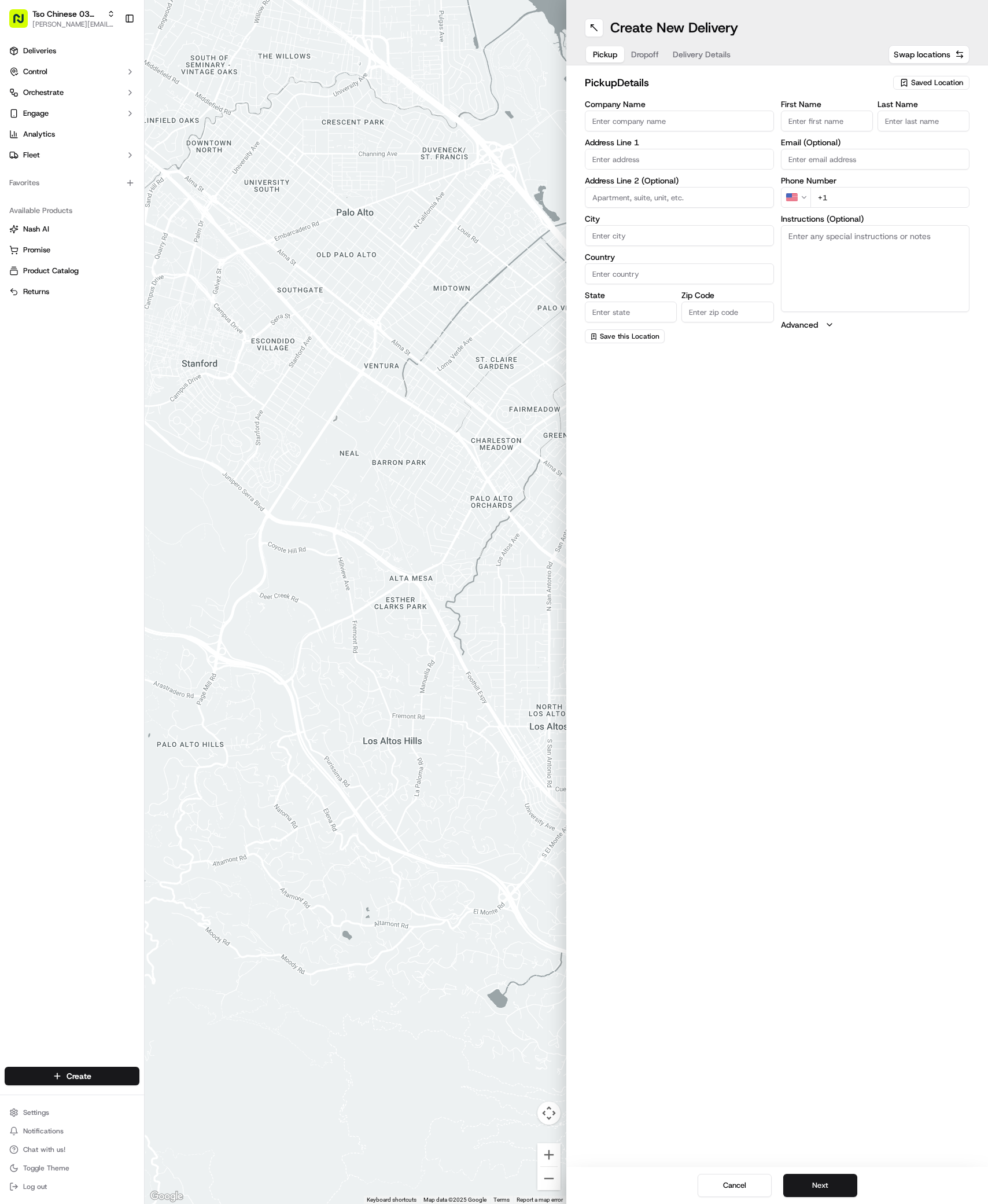
click at [907, 86] on icon "button" at bounding box center [904, 83] width 6 height 7
click at [912, 123] on span "(03) Tso Chinese Takeout & Delivery TsoCo (03)" at bounding box center [912, 131] width 142 height 21
type input "(03) Tso Chinese Takeout & Delivery TsoCo"
type input "Ste F"
type input "Austin"
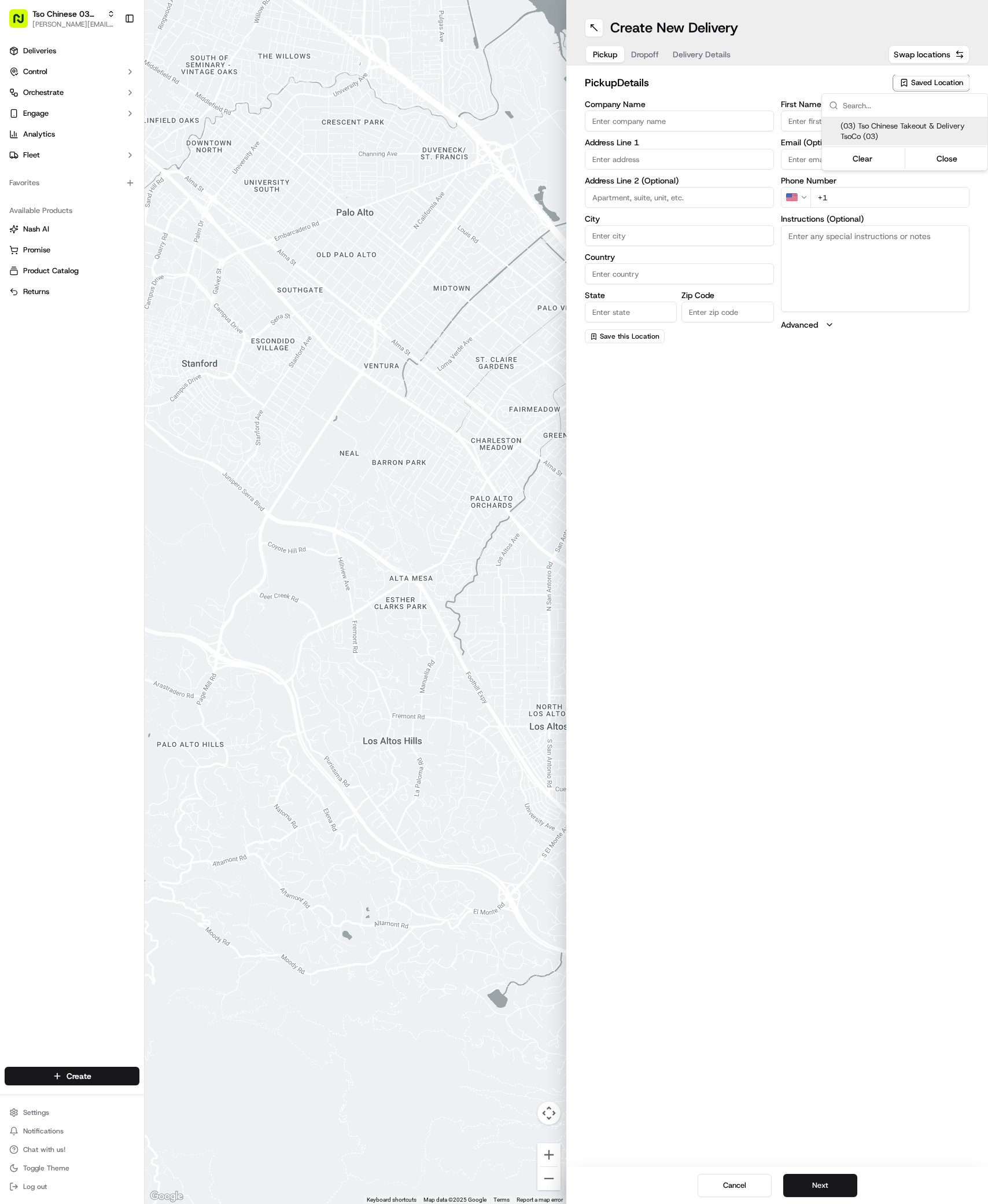
type input "US"
type input "[GEOGRAPHIC_DATA]"
type input "78704"
type input "Tso Chinese"
type input "TsoCo Manager"
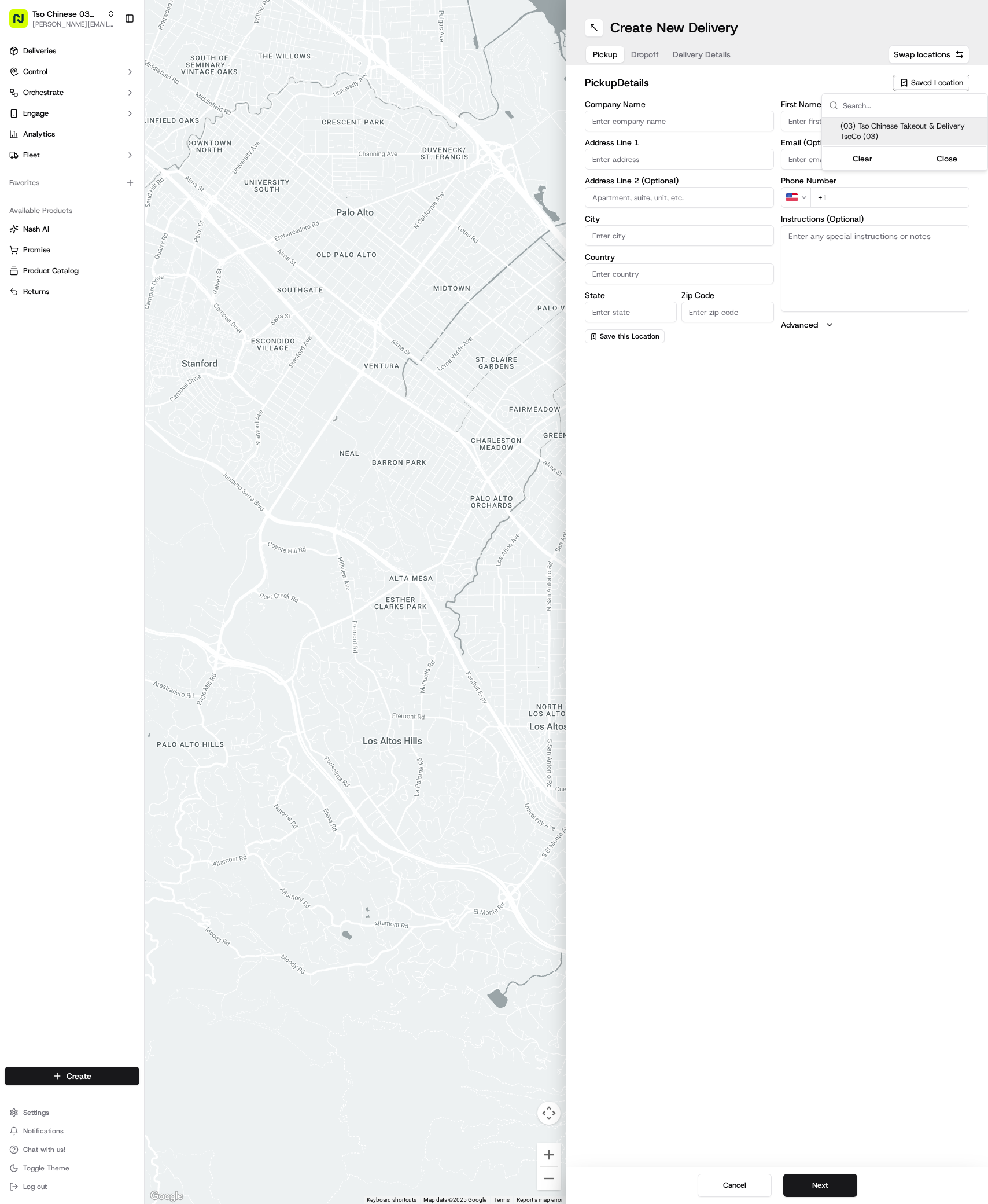
type input "[EMAIL_ADDRESS][DOMAIN_NAME]"
type input "[PHONE_NUMBER]"
type input "[STREET_ADDRESS]"
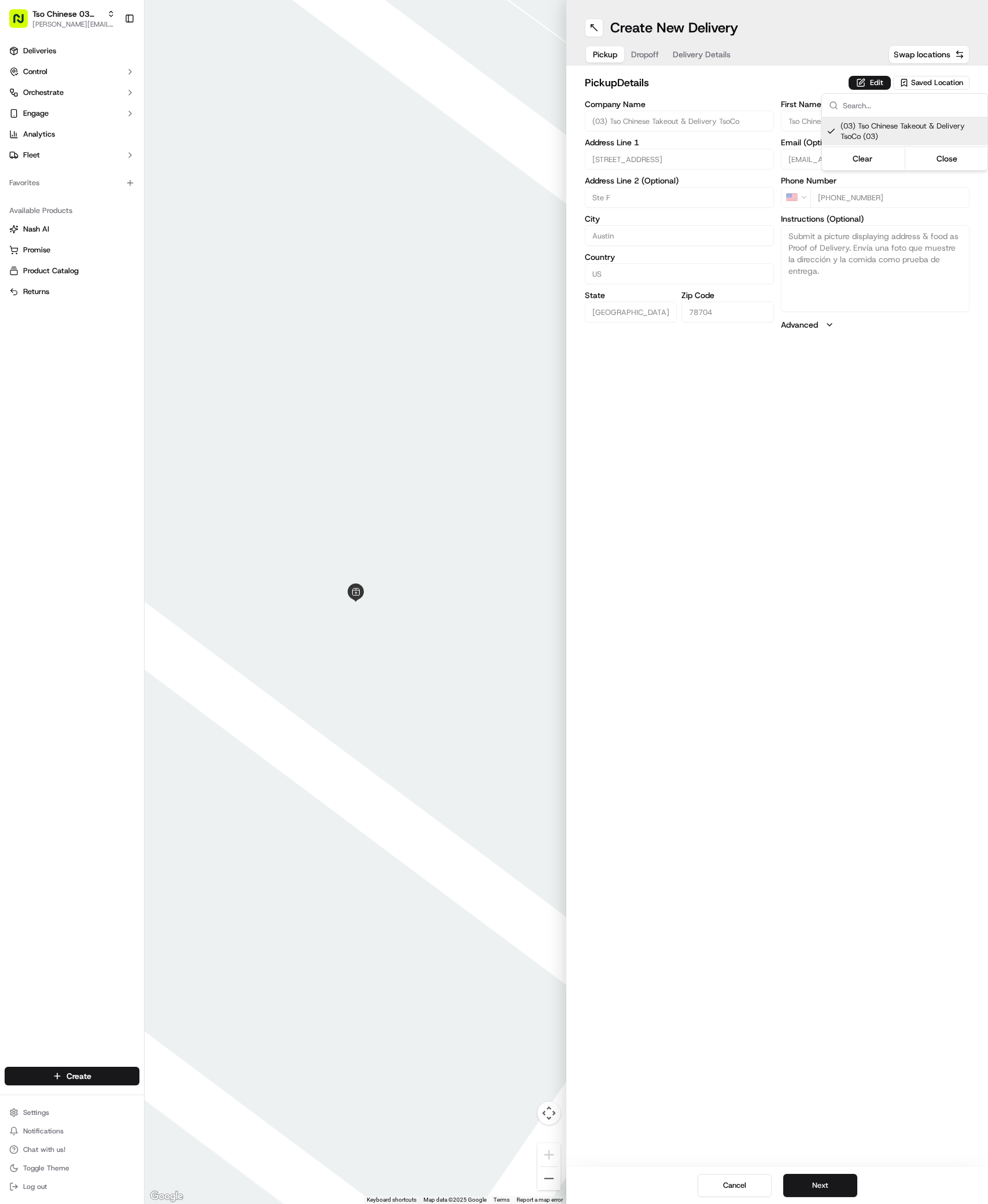
click at [841, 1187] on html "Tso Chinese 03 TsoCo [PERSON_NAME][EMAIL_ADDRESS][DOMAIN_NAME] Toggle Sidebar D…" at bounding box center [494, 602] width 988 height 1204
click at [813, 1181] on button "Next" at bounding box center [820, 1185] width 74 height 23
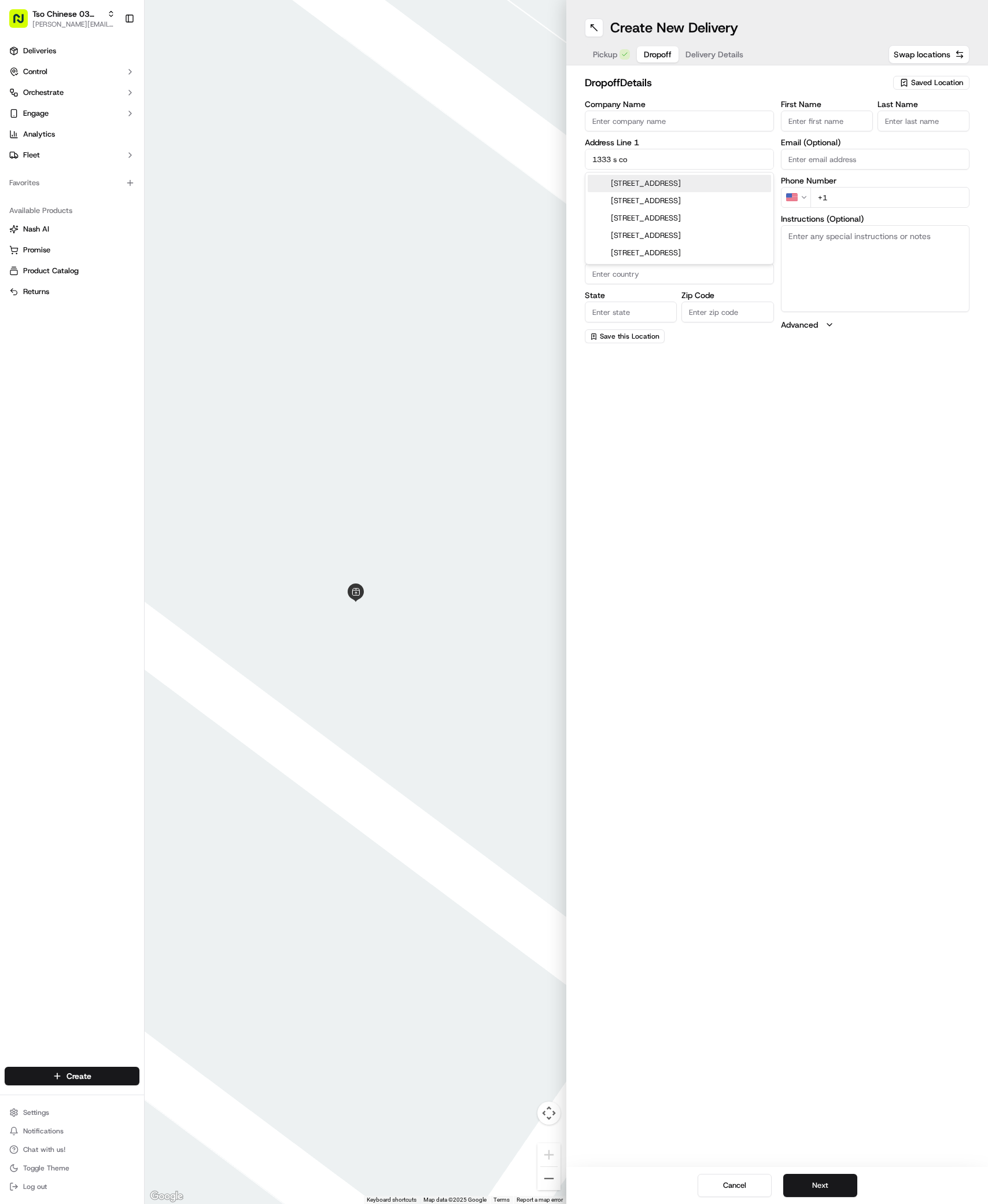
click at [670, 183] on div "[STREET_ADDRESS]" at bounding box center [679, 183] width 184 height 17
type input "[STREET_ADDRESS]"
type input "Austin"
type input "[GEOGRAPHIC_DATA]"
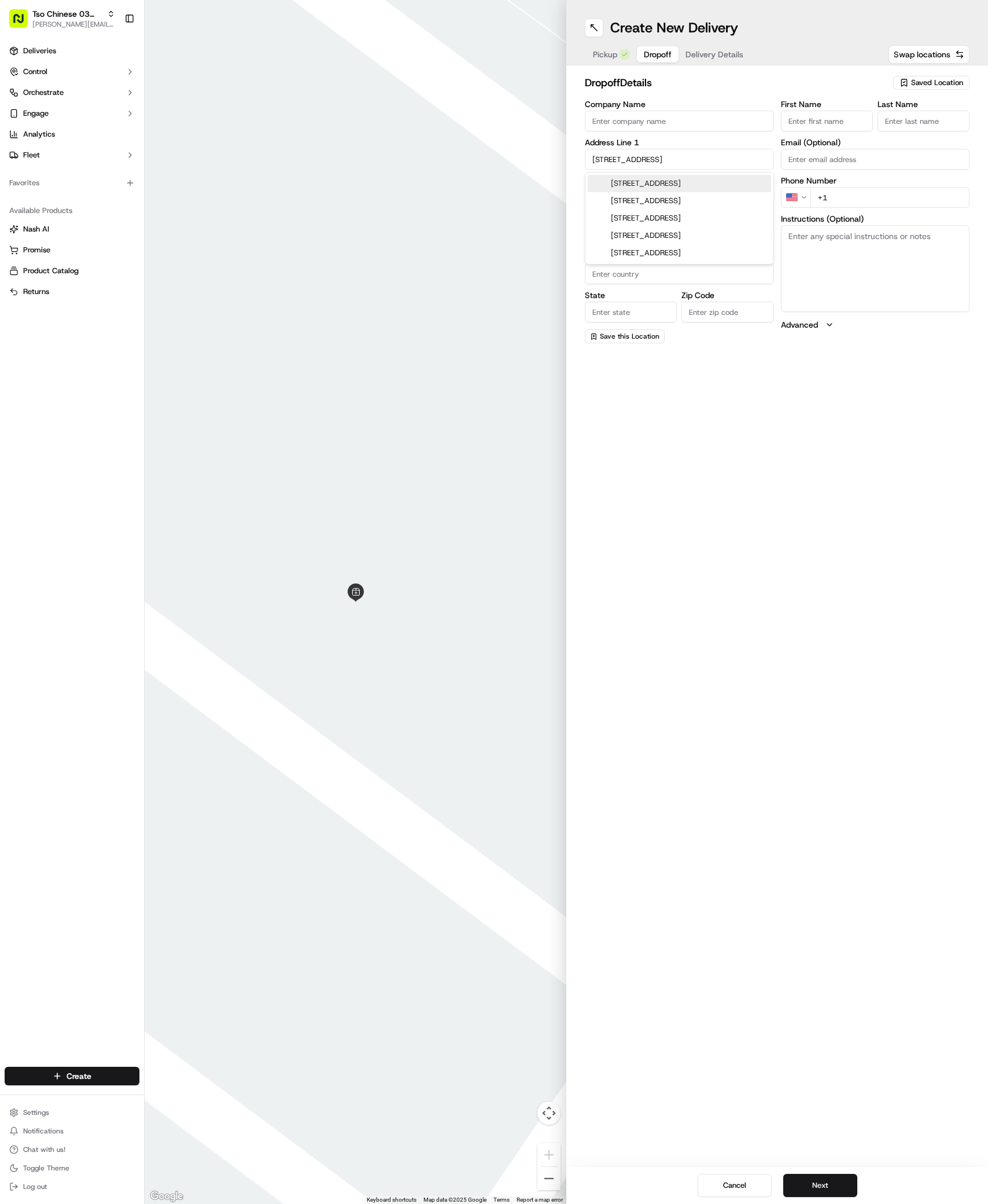
type input "78704"
type input "[STREET_ADDRESS]"
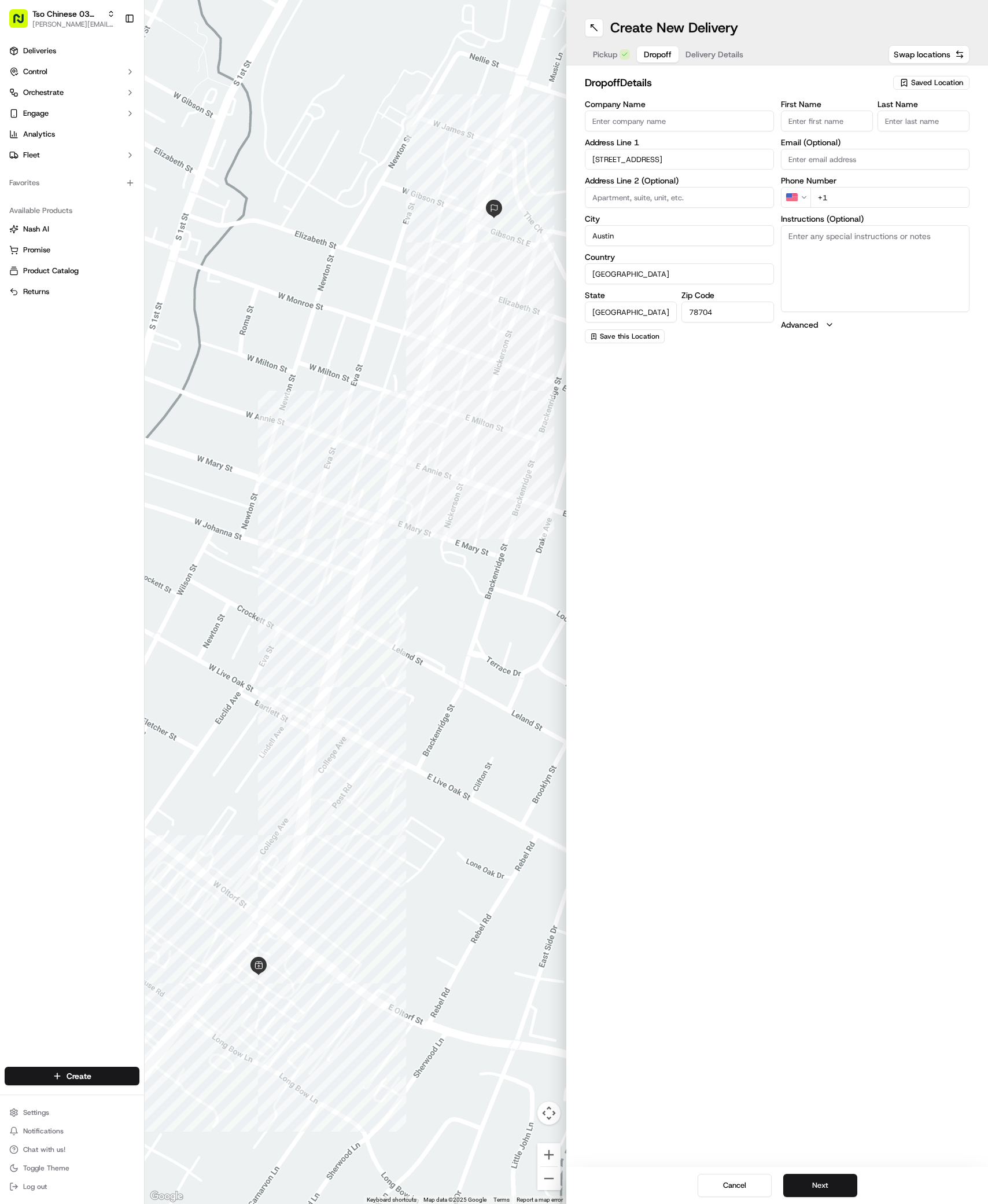
paste input "[PERSON_NAME]"
type input "[PERSON_NAME]"
type input "."
type input "[PHONE_NUMBER]"
click at [867, 278] on textarea "Instructions (Optional)" at bounding box center [875, 269] width 189 height 87
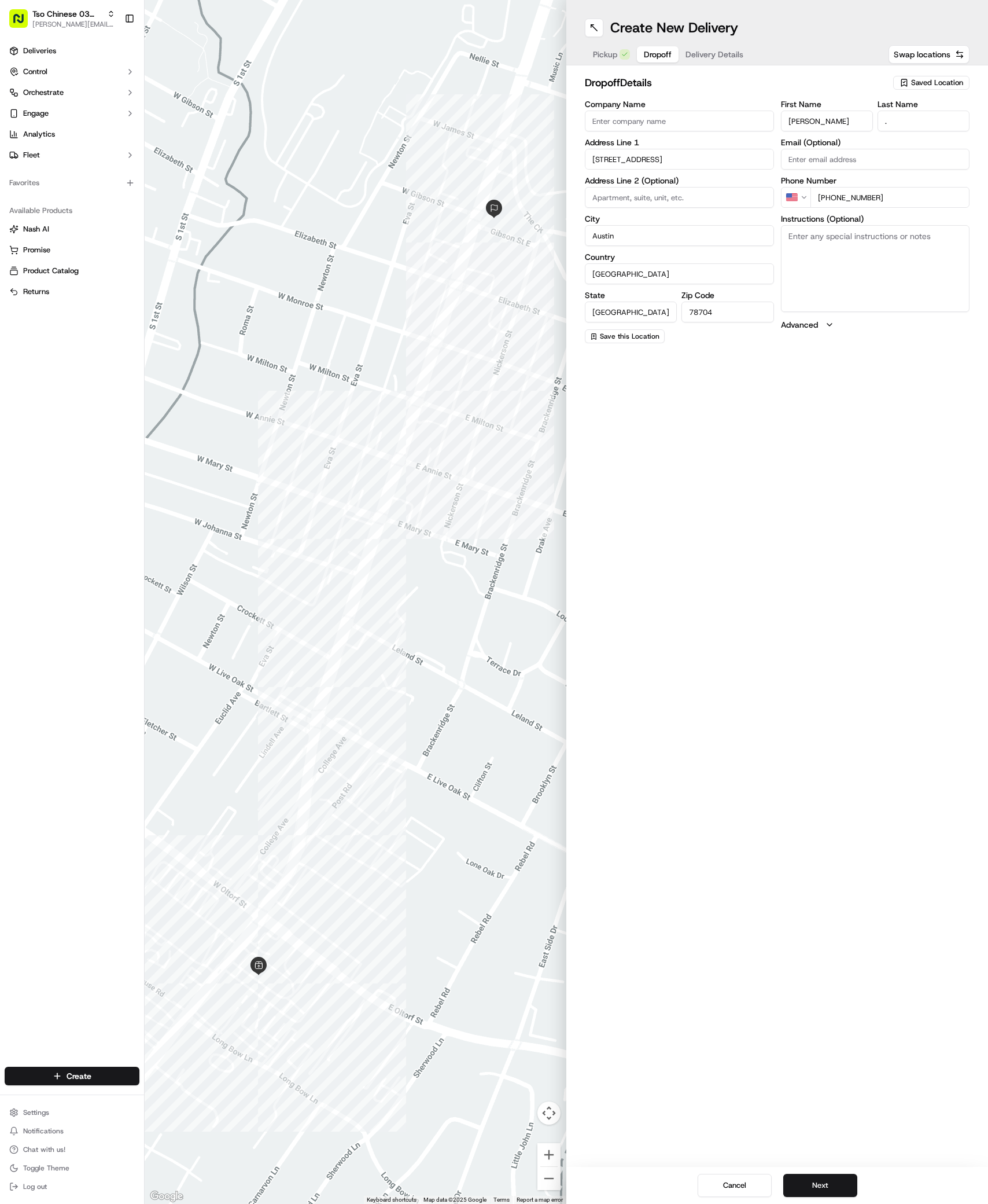
paste textarea "[PERSON_NAME]"
paste textarea "Please ask for [PERSON_NAME] or [PERSON_NAME], order for Production Systems Sma…"
type textarea "[PERSON_NAME] Please ask for [PERSON_NAME] or [PERSON_NAME], order for Producti…"
click at [817, 1181] on button "Next" at bounding box center [820, 1185] width 74 height 23
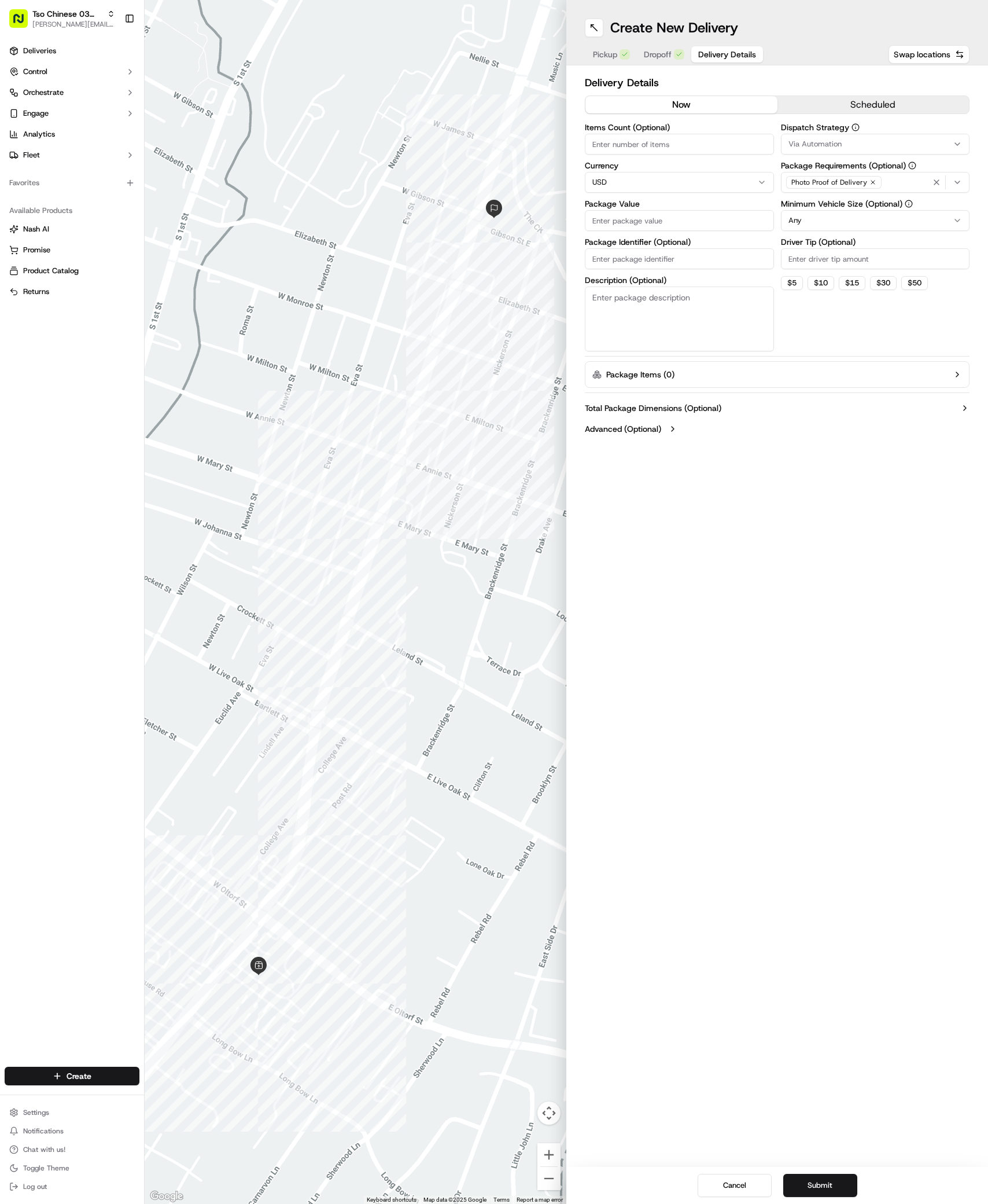
click at [829, 148] on span "Via Automation" at bounding box center [815, 144] width 53 height 10
click at [842, 203] on span "TsoCo Strategy" at bounding box center [871, 207] width 142 height 10
drag, startPoint x: 798, startPoint y: 500, endPoint x: 797, endPoint y: 419, distance: 81.0
click at [797, 498] on html "Tso Chinese 03 TsoCo [PERSON_NAME][EMAIL_ADDRESS][DOMAIN_NAME] Toggle Sidebar D…" at bounding box center [494, 602] width 988 height 1204
click at [820, 253] on input "Driver Tip (Optional)" at bounding box center [875, 258] width 189 height 21
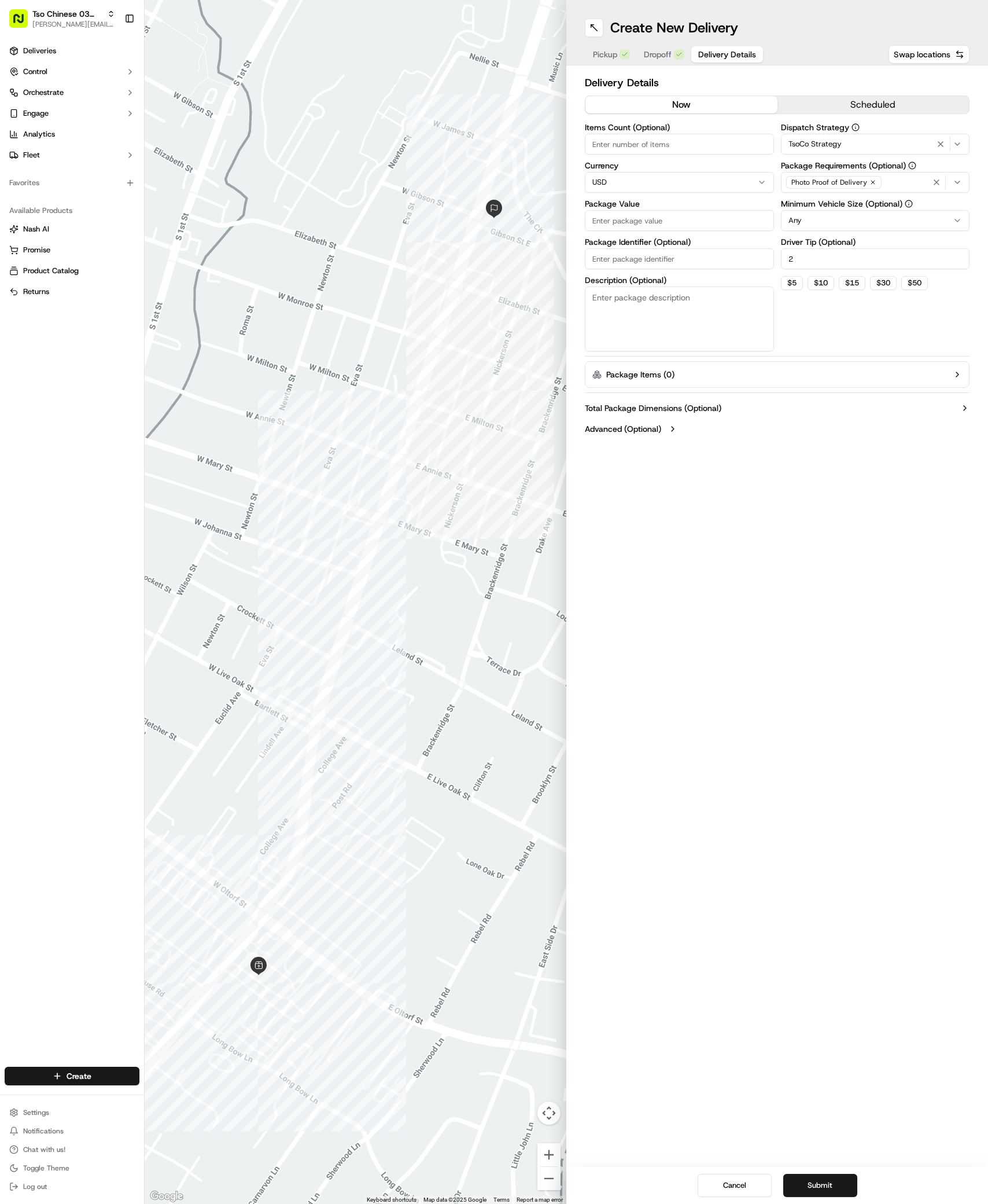
type input "2"
click at [679, 222] on input "Package Value" at bounding box center [679, 220] width 189 height 21
type input "32.91"
click at [627, 266] on input "Package Identifier (Optional)" at bounding box center [679, 258] width 189 height 21
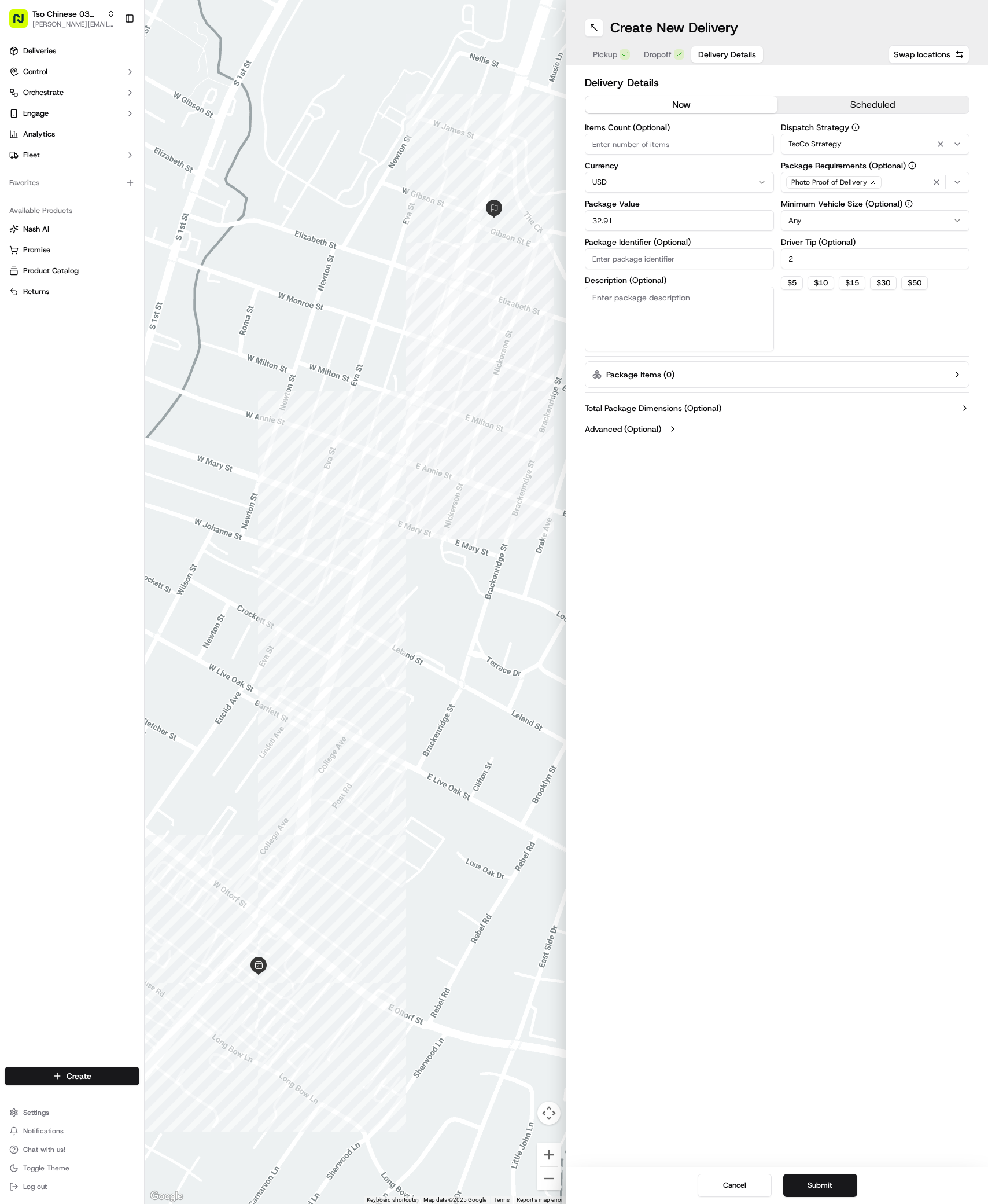
paste input "69KQEOT"
type input "69KQEOT"
click at [804, 1182] on button "Submit" at bounding box center [820, 1185] width 74 height 23
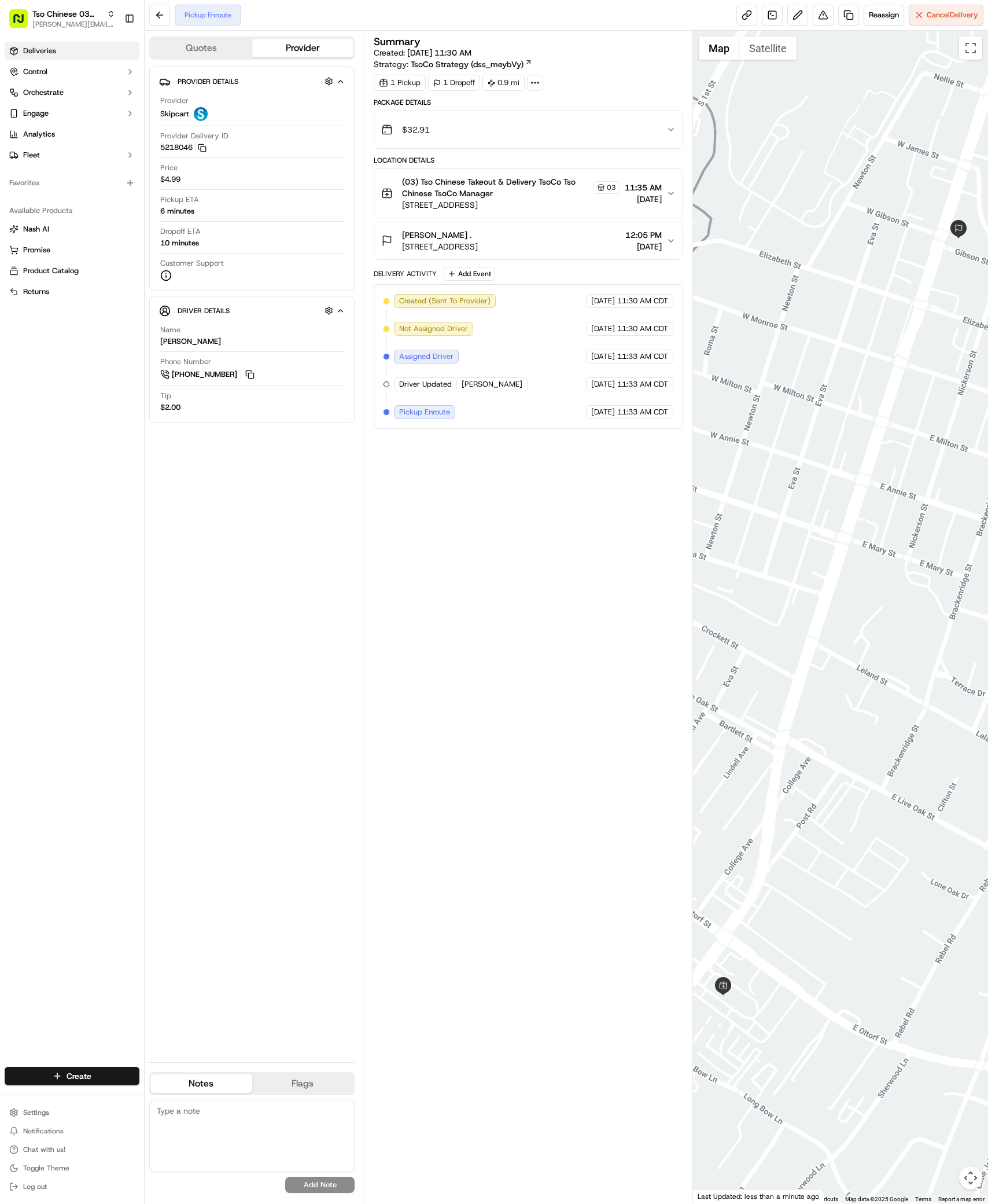
click at [61, 52] on link "Deliveries" at bounding box center [72, 50] width 135 height 19
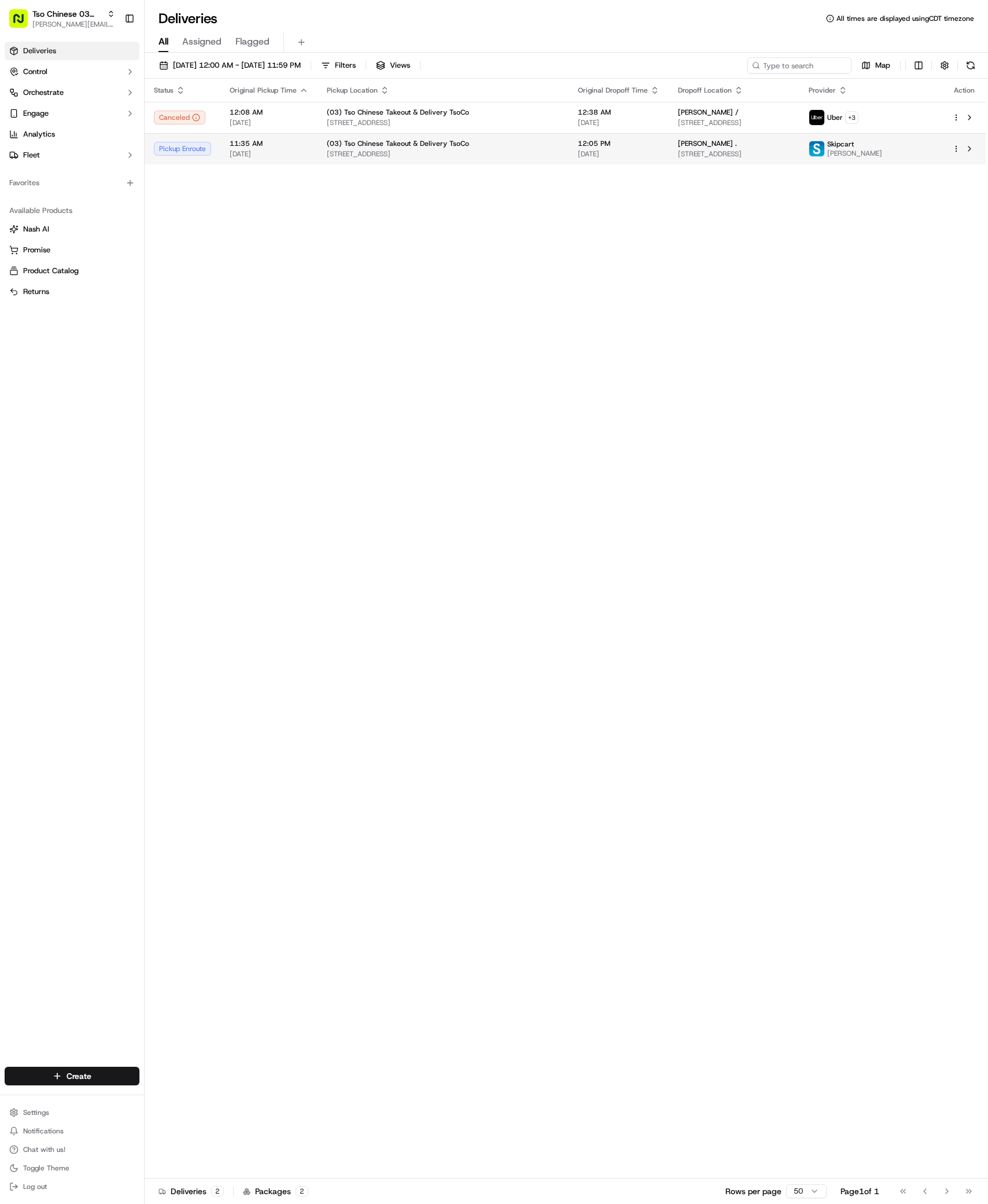
click at [595, 160] on td "12:05 PM [DATE]" at bounding box center [619, 149] width 100 height 31
click at [793, 158] on span "[STREET_ADDRESS]" at bounding box center [738, 153] width 110 height 9
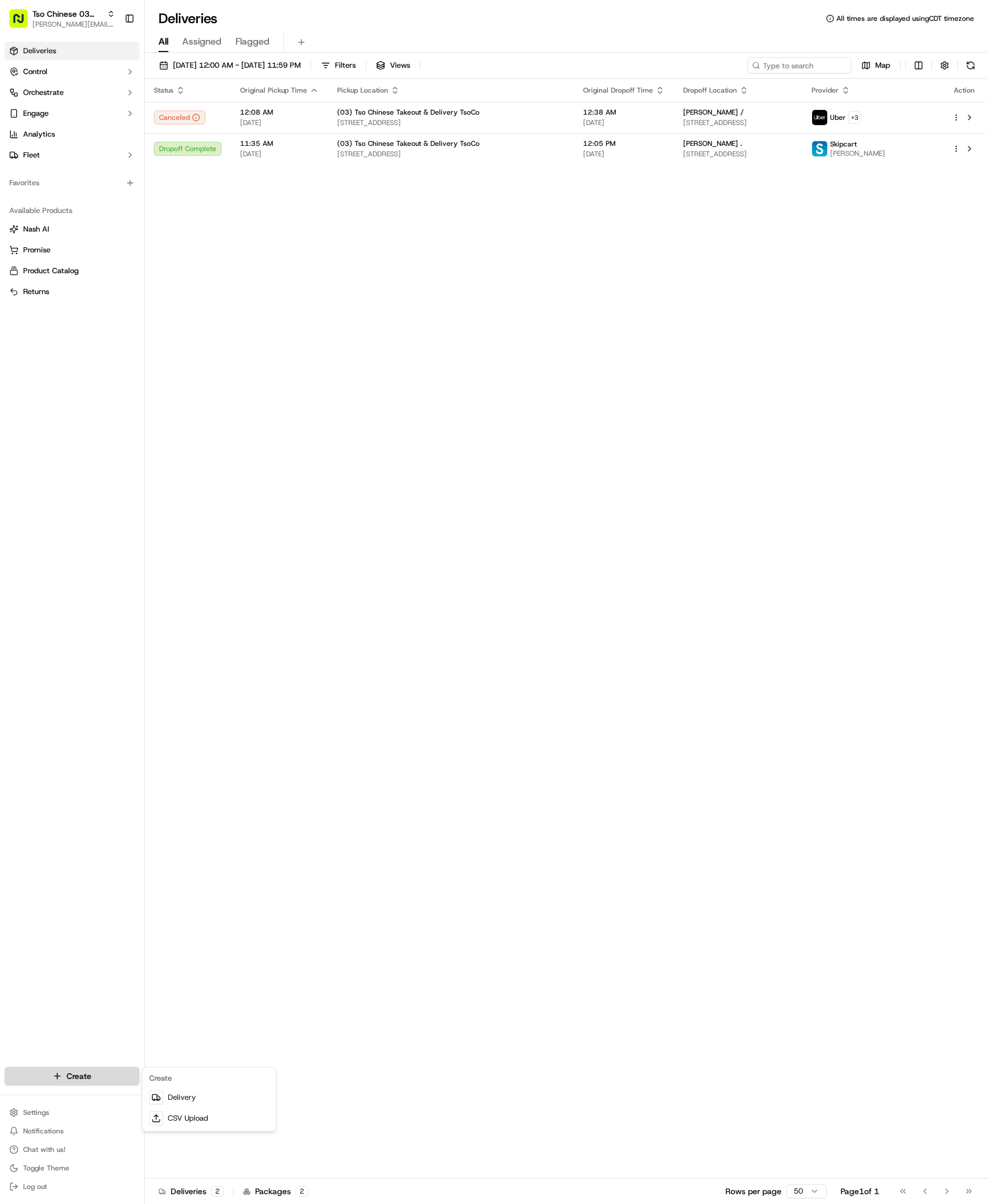
click at [88, 1072] on html "Tso Chinese 03 TsoCo [PERSON_NAME][EMAIL_ADDRESS][DOMAIN_NAME] Toggle Sidebar D…" at bounding box center [494, 602] width 988 height 1204
click at [180, 1096] on link "Delivery" at bounding box center [209, 1098] width 129 height 21
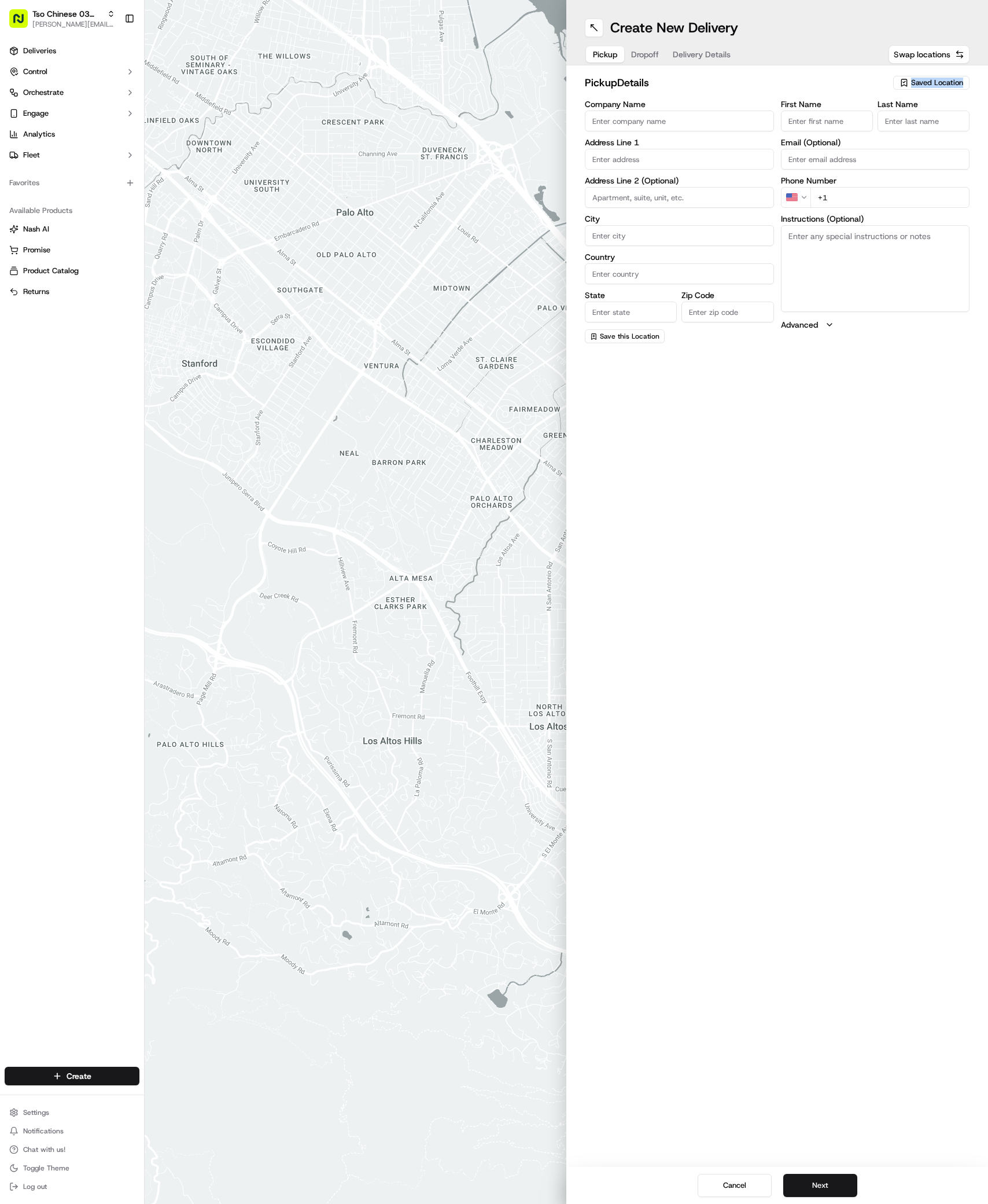
click at [909, 92] on div "pickup Details Saved Location" at bounding box center [777, 85] width 385 height 21
click at [909, 83] on icon "button" at bounding box center [904, 82] width 9 height 9
click at [918, 154] on button "Close" at bounding box center [947, 158] width 79 height 16
click at [913, 88] on div "Saved Location" at bounding box center [931, 83] width 77 height 14
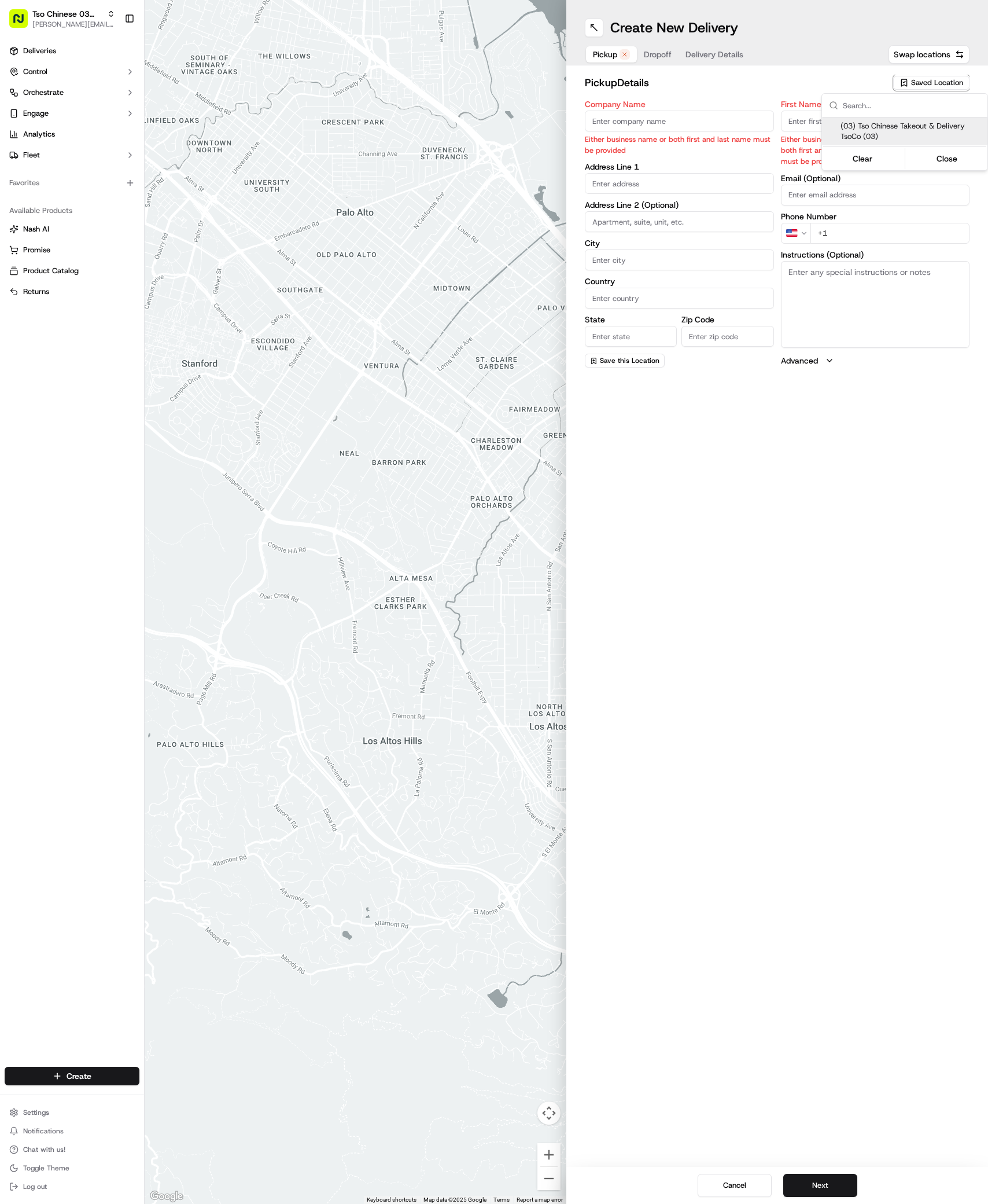
click at [913, 131] on span "(03) Tso Chinese Takeout & Delivery TsoCo (03)" at bounding box center [912, 131] width 142 height 21
type input "(03) Tso Chinese Takeout & Delivery TsoCo"
type input "Ste F"
type input "Austin"
type input "US"
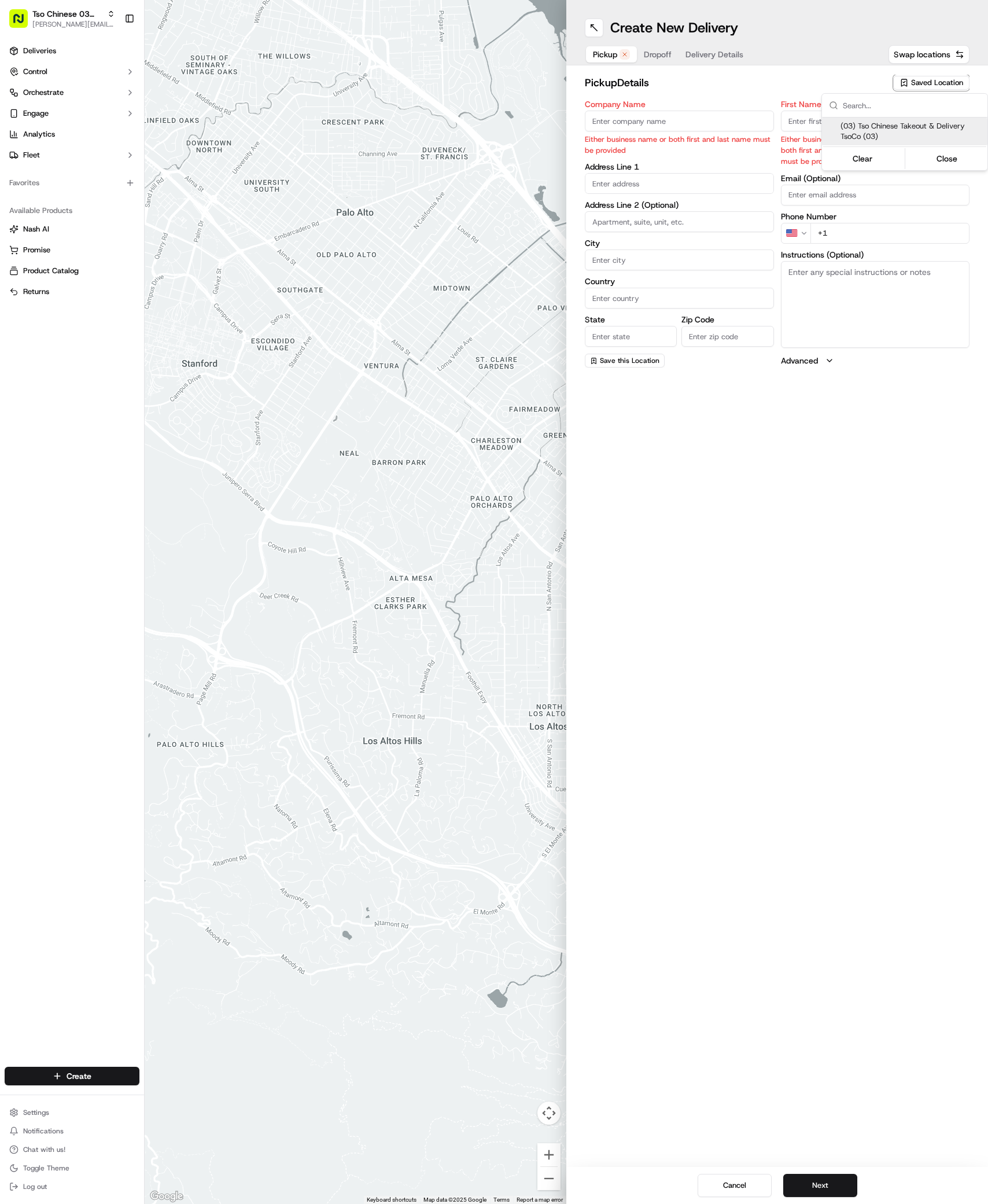
type input "[GEOGRAPHIC_DATA]"
type input "78704"
type input "Tso Chinese"
type input "TsoCo Manager"
type input "[EMAIL_ADDRESS][DOMAIN_NAME]"
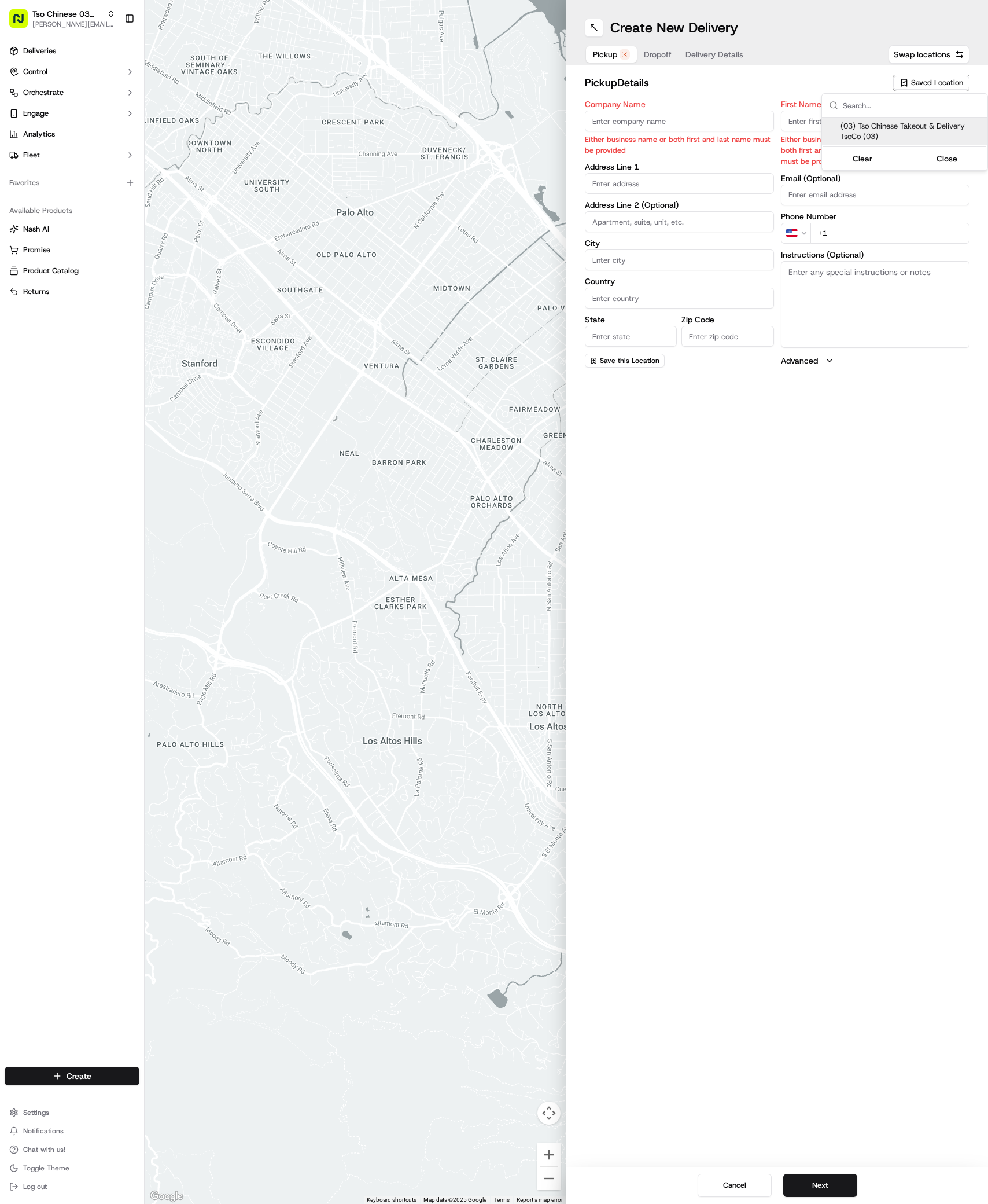
type input "[PHONE_NUMBER]"
type textarea "Submit a picture displaying address & food as Proof of Delivery. Envía una foto…"
type input "[STREET_ADDRESS]"
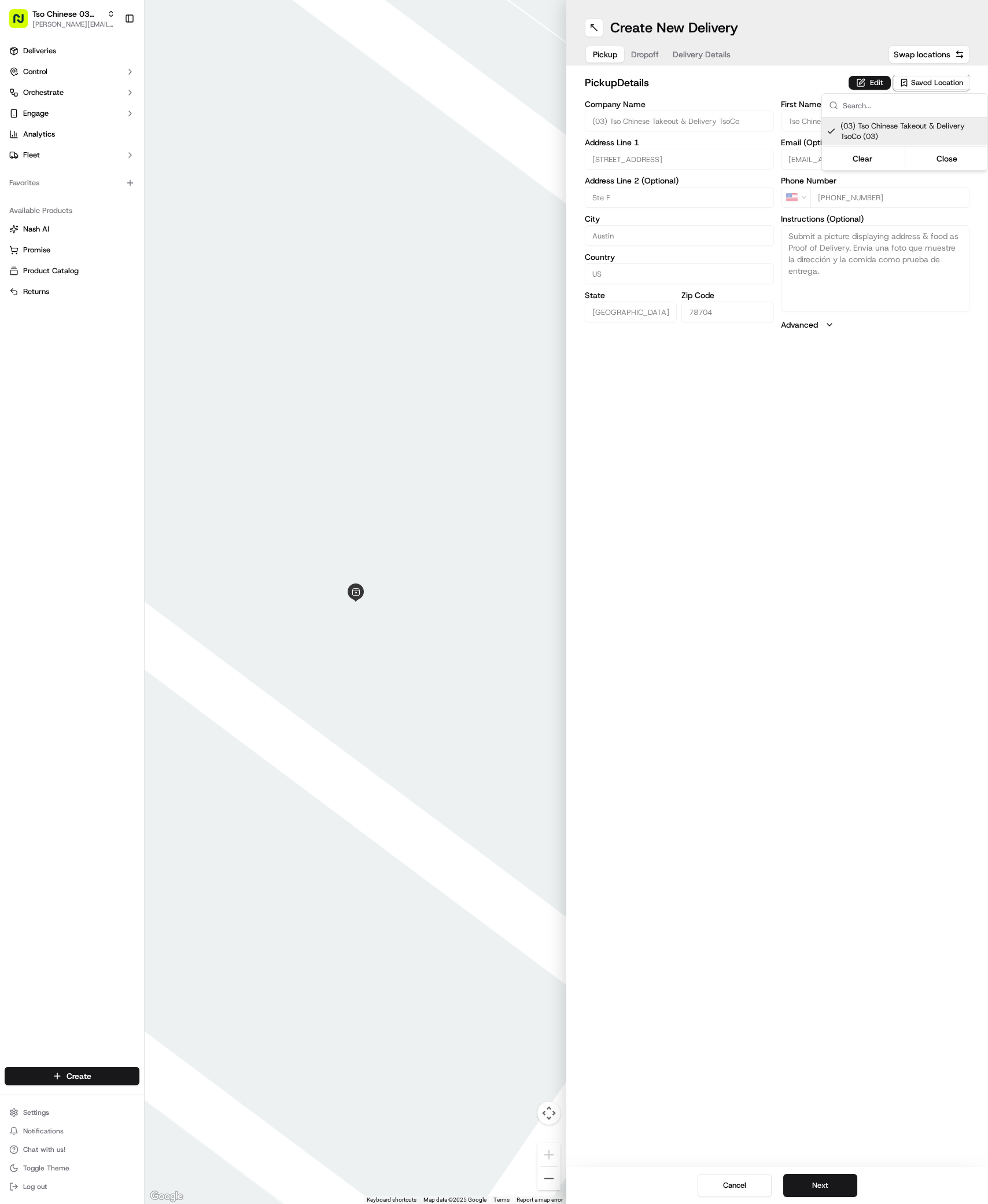
click at [837, 1178] on html "Tso Chinese 03 TsoCo [PERSON_NAME][EMAIL_ADDRESS][DOMAIN_NAME] Toggle Sidebar D…" at bounding box center [494, 602] width 988 height 1204
click at [837, 1181] on button "Next" at bounding box center [820, 1185] width 74 height 23
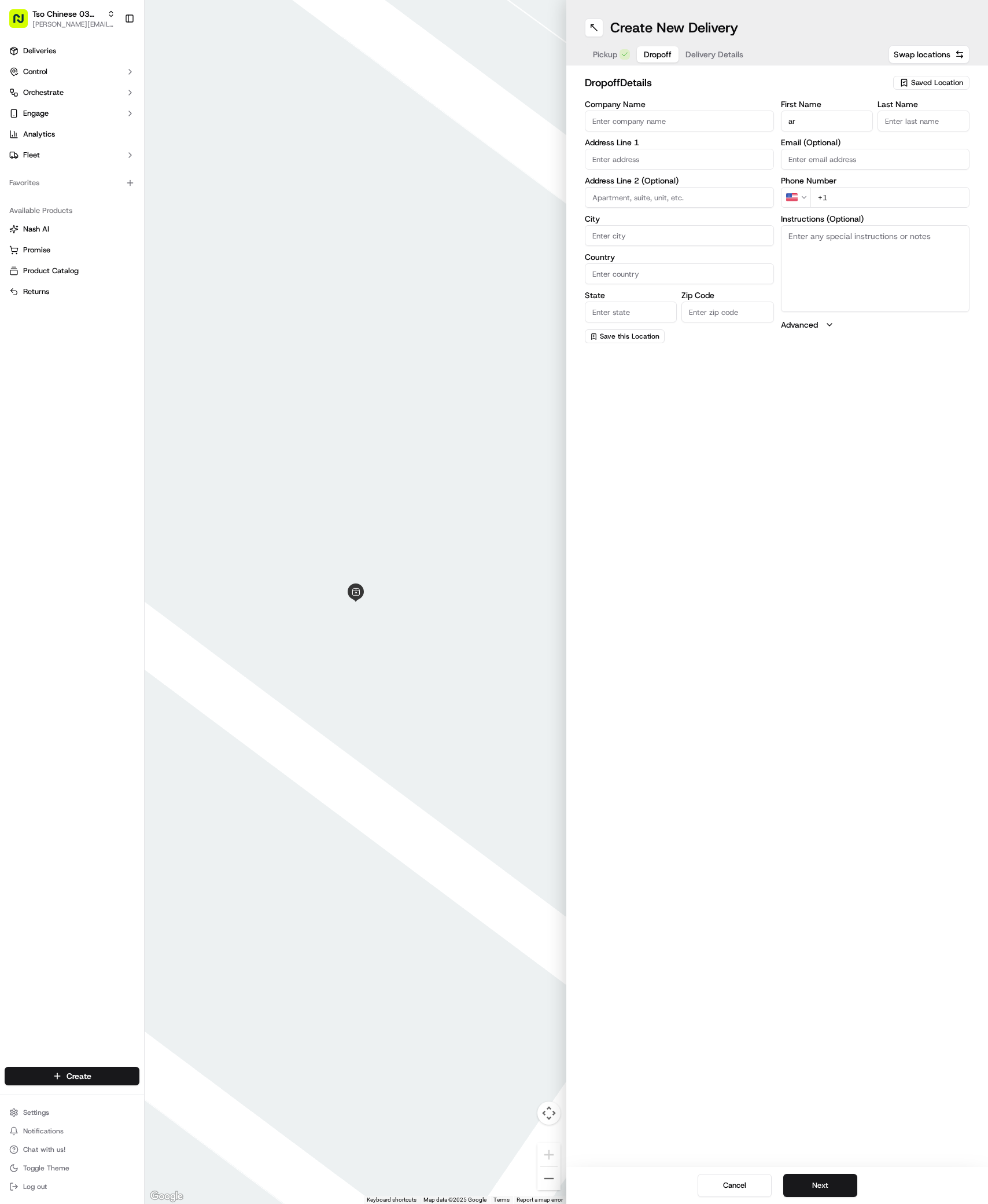
type input "a"
type input "[PERSON_NAME]"
type input ","
click at [639, 245] on div "[STREET_ADDRESS]" at bounding box center [679, 235] width 184 height 17
type input "[STREET_ADDRESS]"
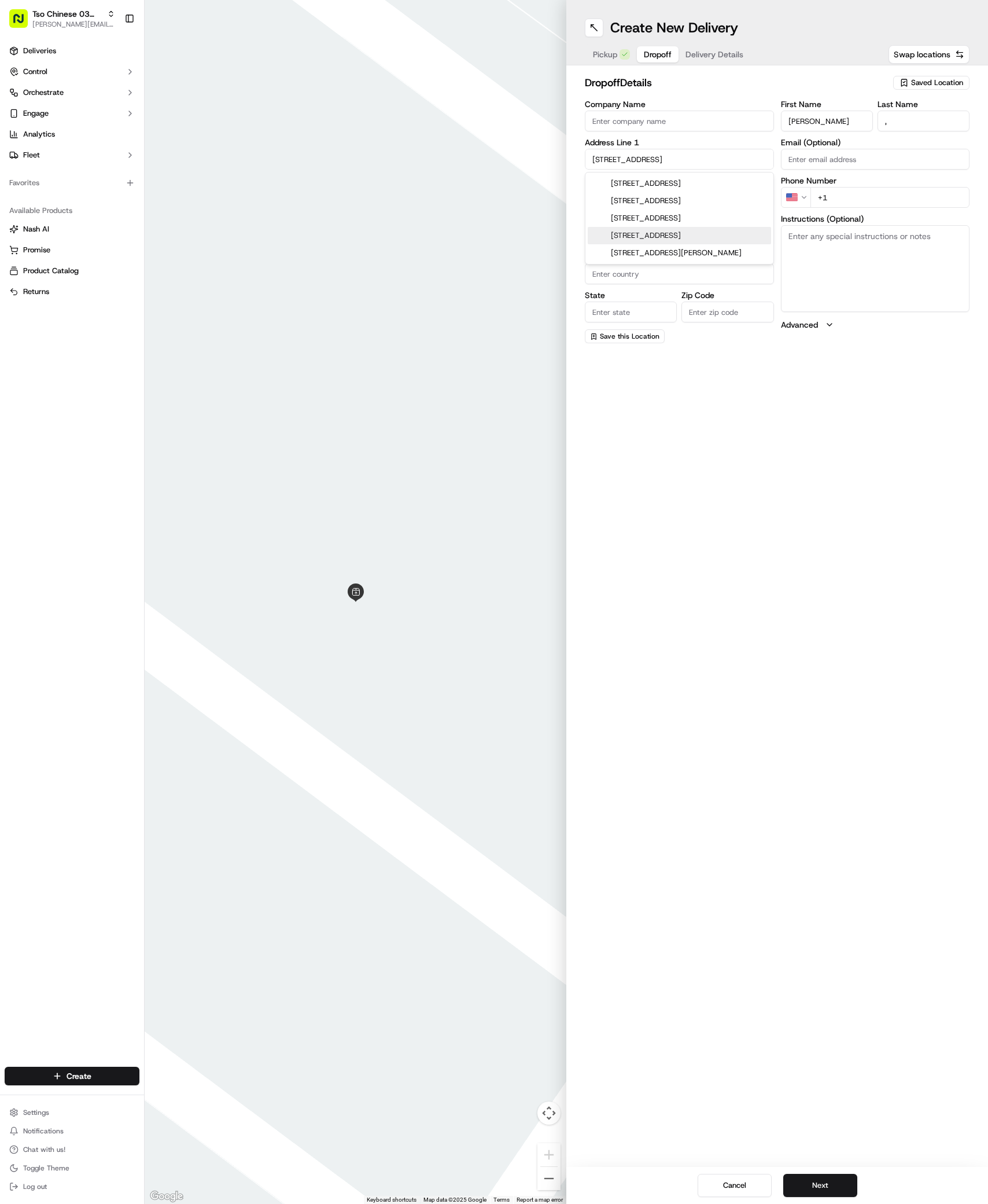
type input "Austin"
type input "[GEOGRAPHIC_DATA]"
type input "78741"
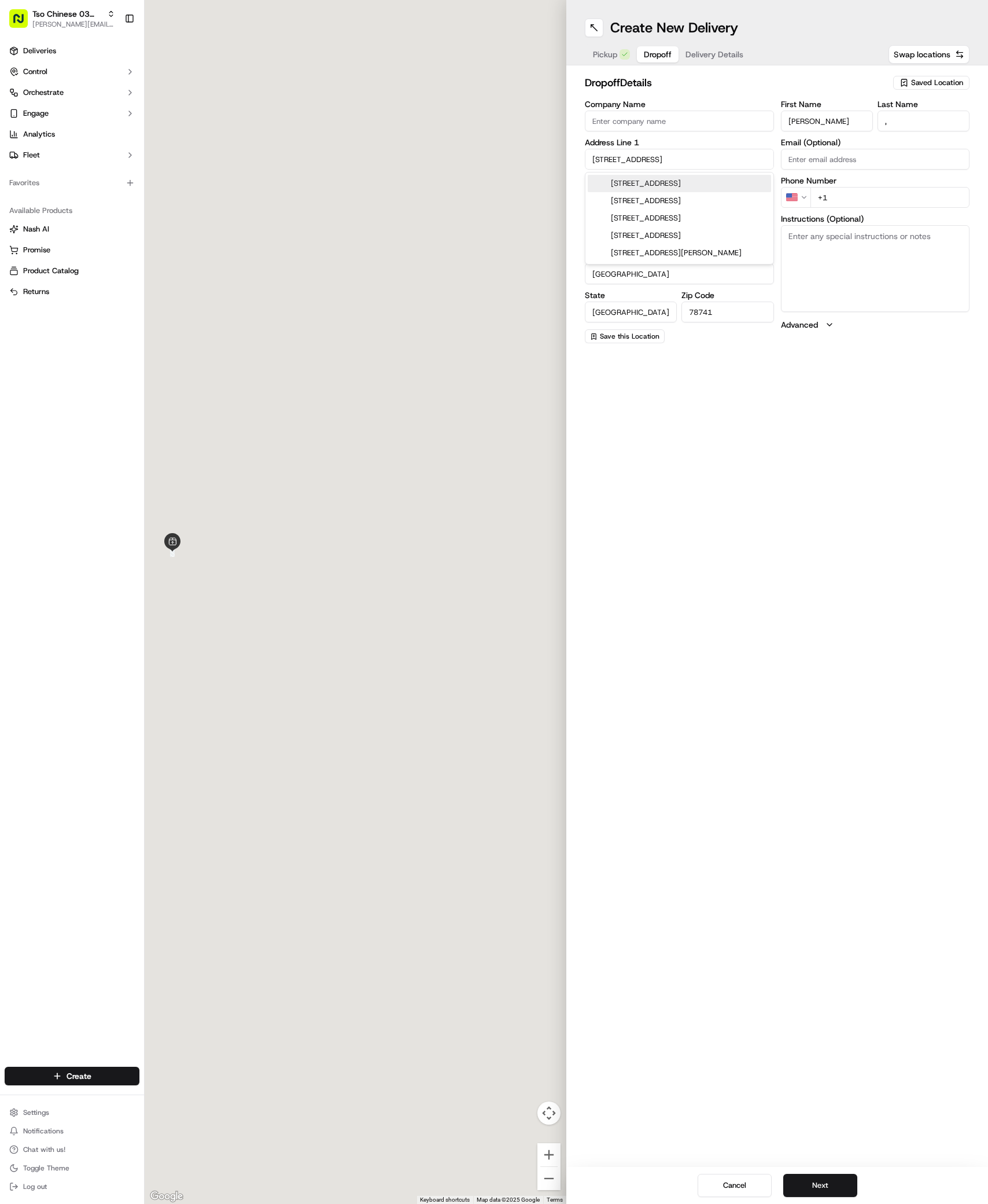
type input "[STREET_ADDRESS]"
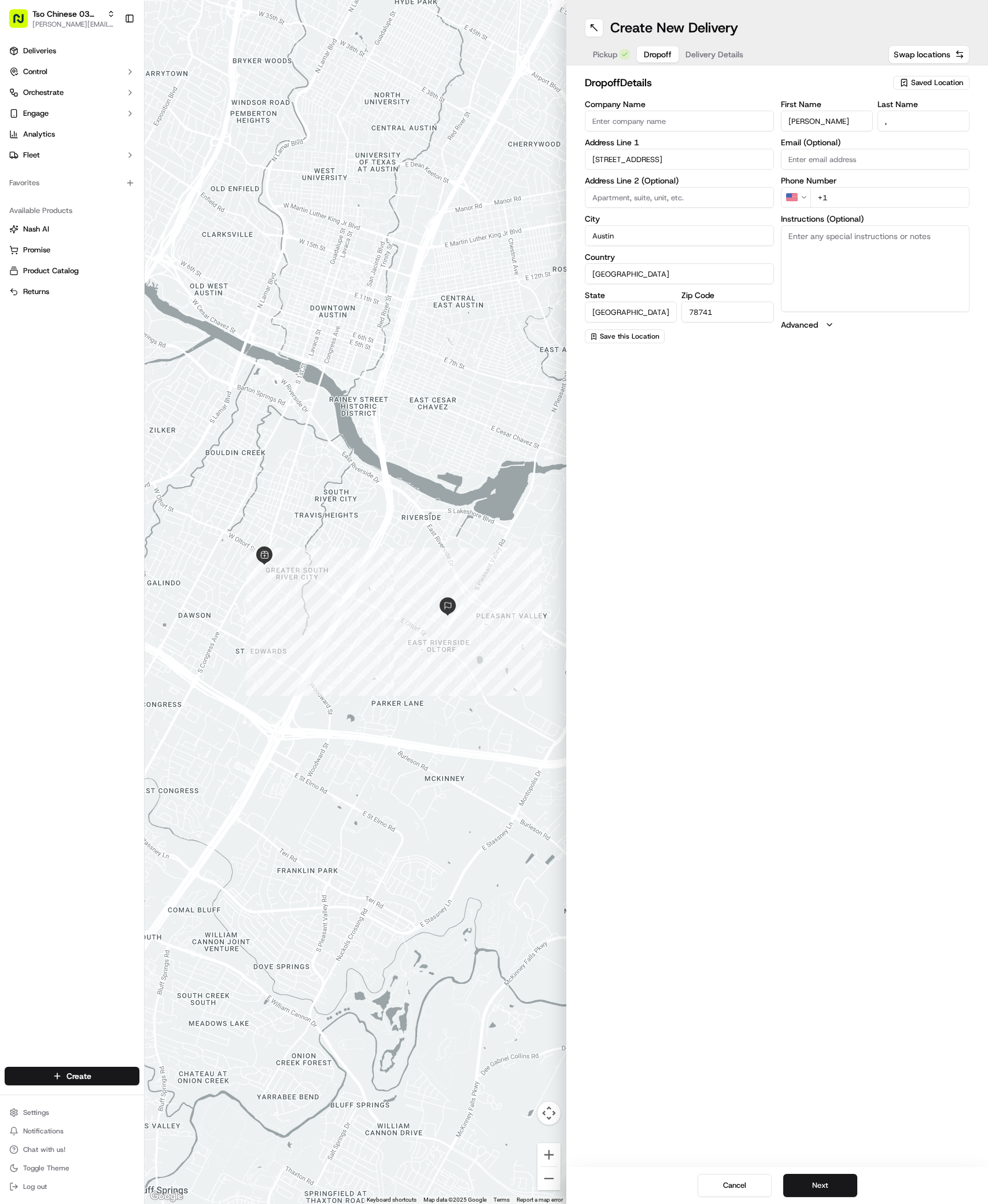
click at [837, 127] on input "[PERSON_NAME]" at bounding box center [826, 121] width 92 height 21
type input "[PHONE_NUMBER]"
click at [873, 302] on textarea "Instructions (Optional)" at bounding box center [875, 269] width 189 height 87
paste textarea "Metropolis"
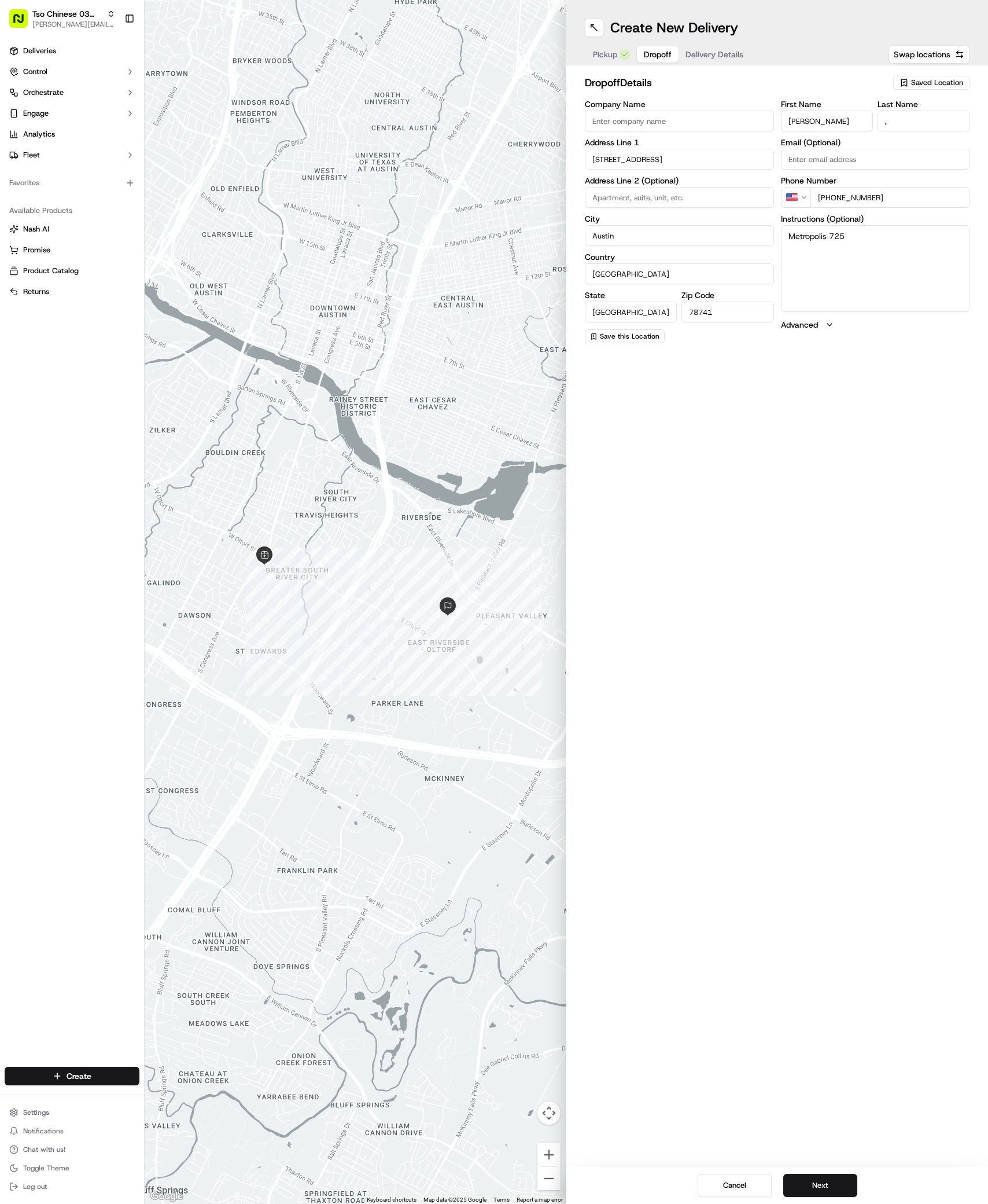
paste textarea "Bldg M7 next to pool north of the Metropolis. Go upstairs. DO NOT take to the o…"
click at [846, 235] on textarea "Metropolis 725Bldg M7 next to pool north of the Metropolis. Go upstairs. DO NOT…" at bounding box center [875, 269] width 189 height 87
type textarea "Metropolis 725 Bldg M7 next to pool north of the Metropolis. Go upstairs. DO NO…"
click at [833, 1184] on button "Next" at bounding box center [820, 1185] width 74 height 23
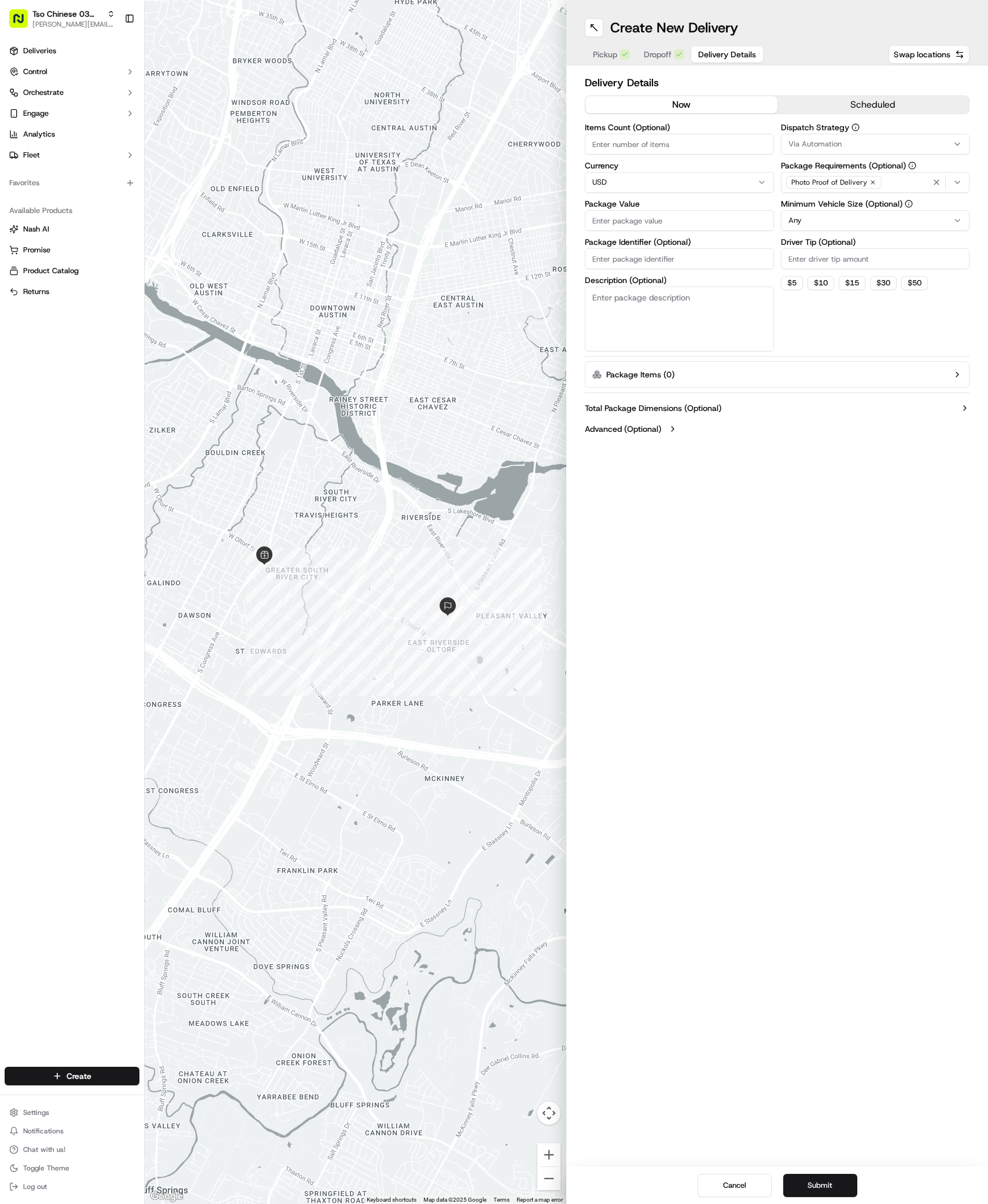
click at [814, 144] on span "Via Automation" at bounding box center [815, 144] width 53 height 10
click at [823, 211] on span "TsoCo Strategy" at bounding box center [871, 207] width 142 height 10
click at [803, 443] on html "Tso Chinese 03 TsoCo [PERSON_NAME][EMAIL_ADDRESS][DOMAIN_NAME] Toggle Sidebar D…" at bounding box center [494, 602] width 988 height 1204
click at [816, 251] on input "Driver Tip (Optional)" at bounding box center [875, 258] width 189 height 21
type input "2"
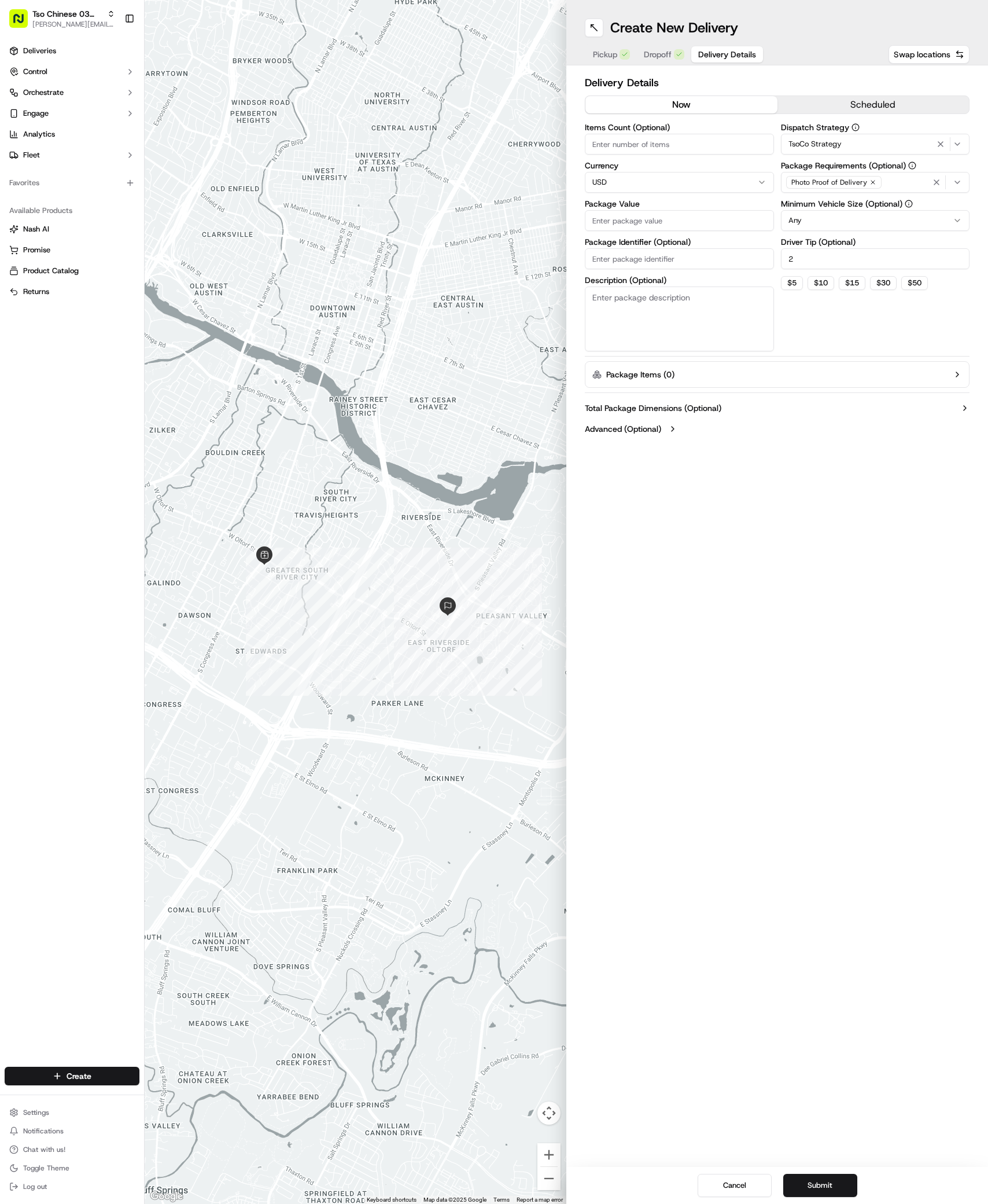
click at [687, 205] on label "Package Value" at bounding box center [679, 204] width 189 height 8
click at [687, 210] on input "Package Value" at bounding box center [679, 220] width 189 height 21
click at [690, 211] on input "Package Value" at bounding box center [679, 220] width 189 height 21
type input "28.04"
click at [603, 263] on input "Package Identifier (Optional)" at bounding box center [679, 258] width 189 height 21
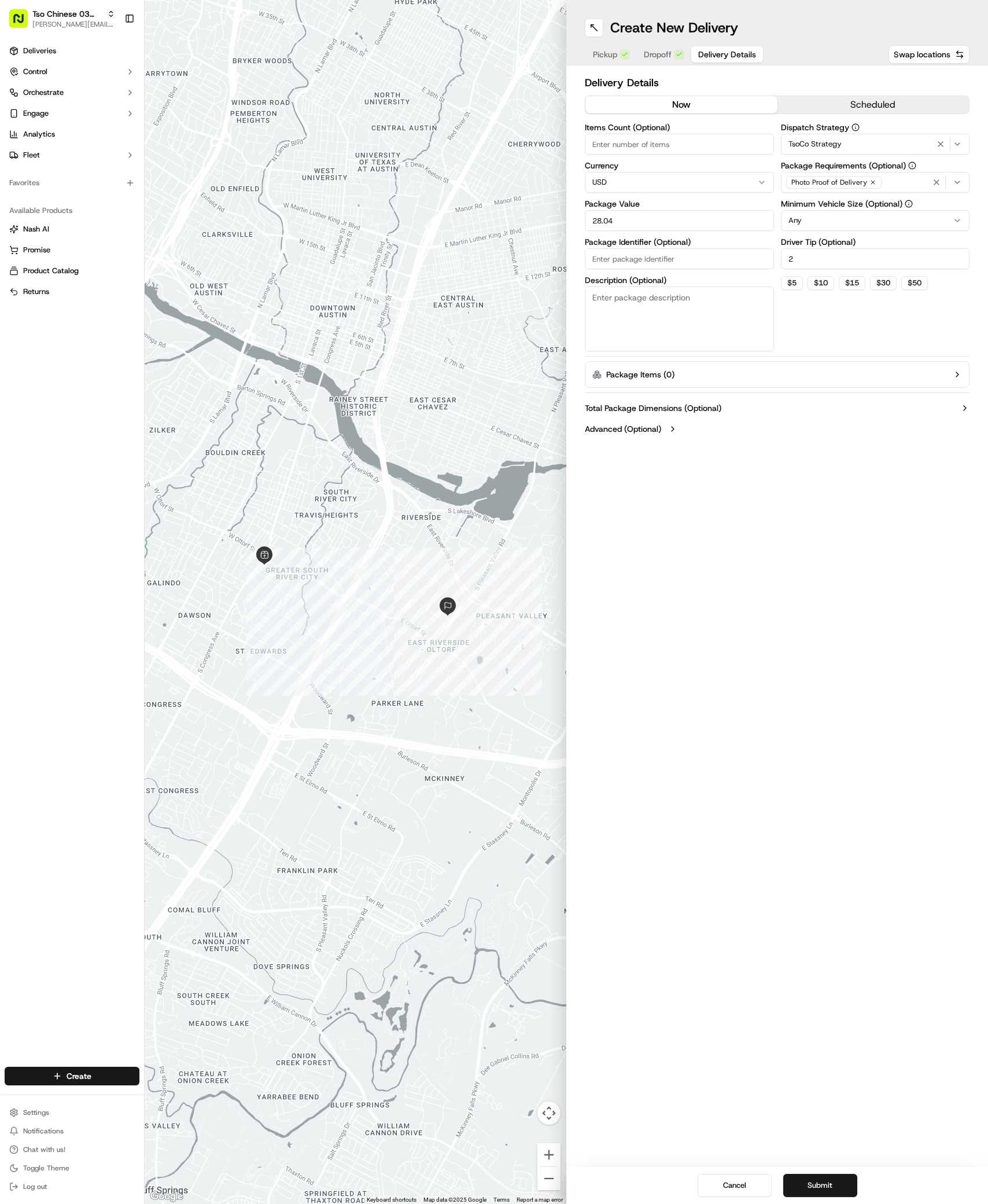
click at [603, 263] on input "Package Identifier (Optional)" at bounding box center [679, 258] width 189 height 21
paste input "LJUXJAR"
type input "LJUXJAR"
click at [818, 1192] on button "Submit" at bounding box center [820, 1185] width 74 height 23
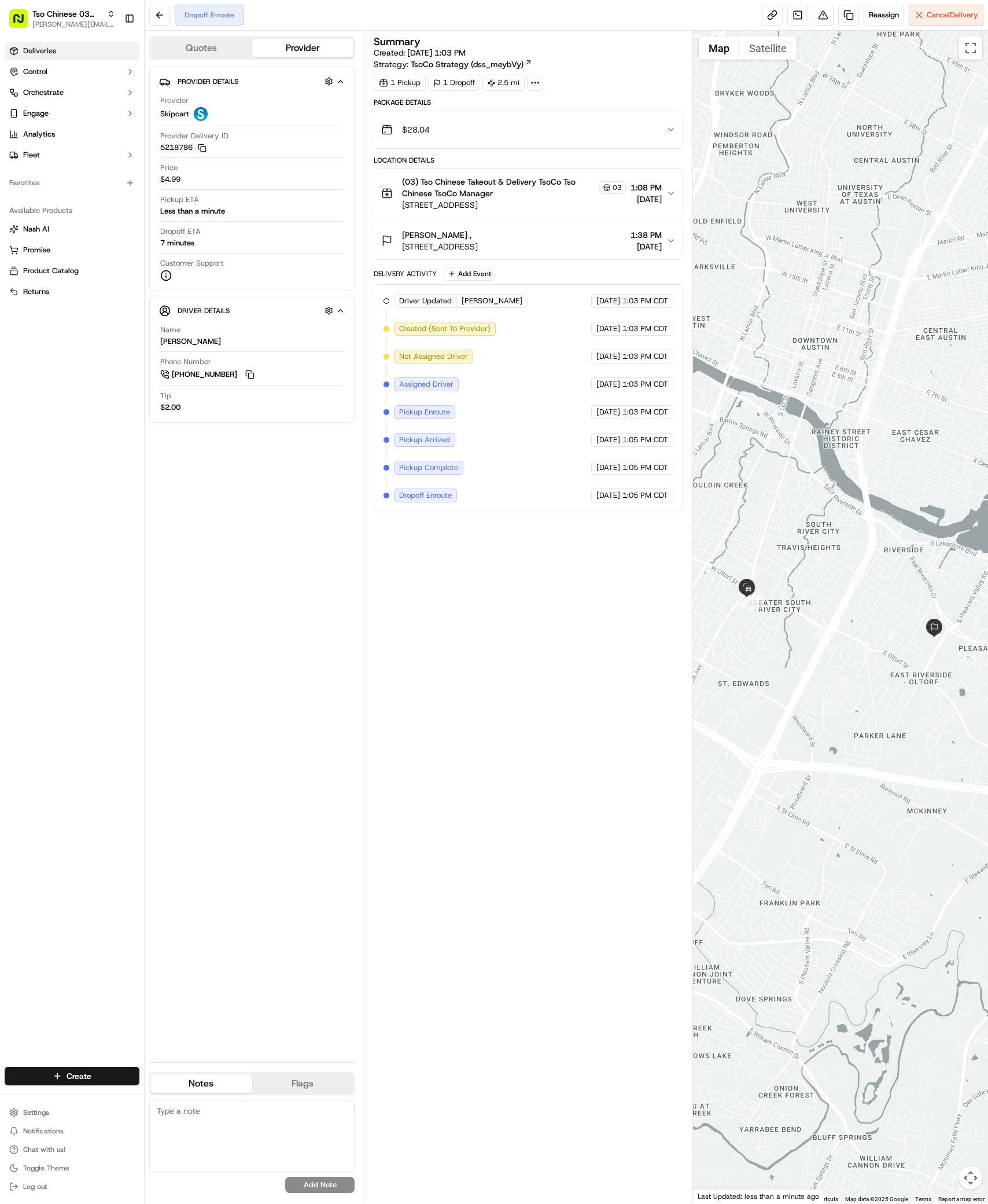
click at [43, 55] on span "Deliveries" at bounding box center [40, 50] width 33 height 10
